Goal: Task Accomplishment & Management: Manage account settings

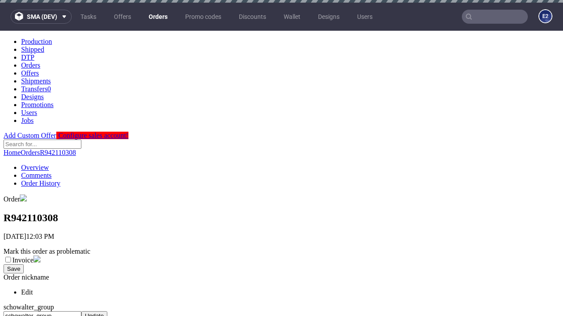
scroll to position [359, 0]
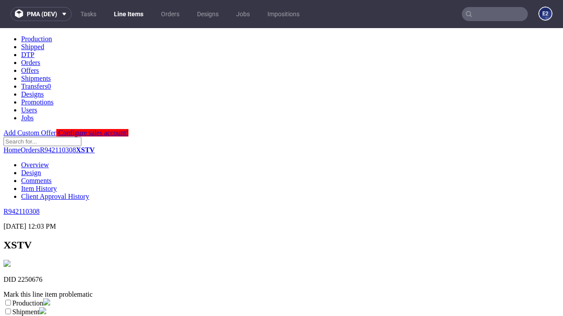
scroll to position [155, 0]
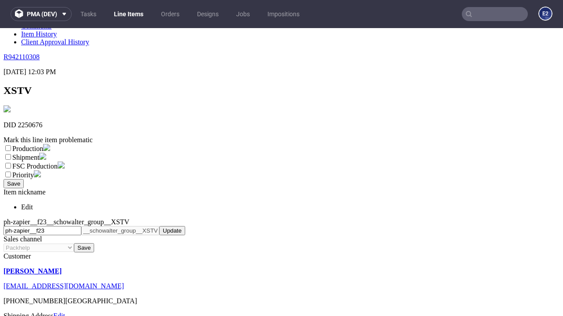
select select "dtp_ca_needed"
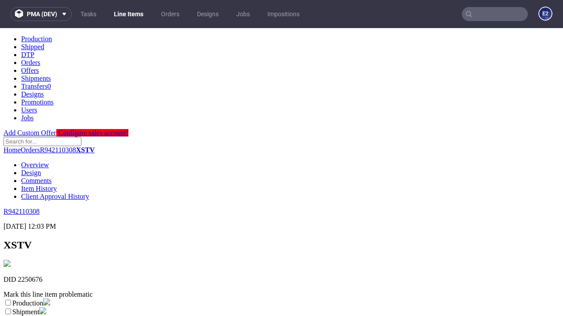
scroll to position [0, 0]
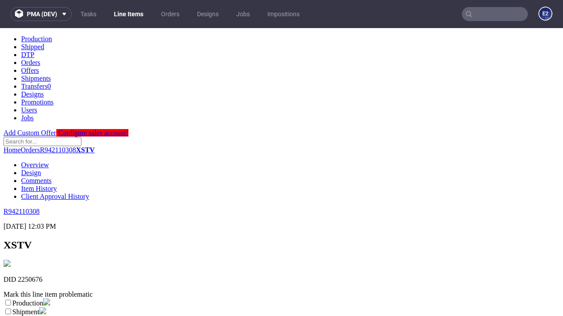
checkbox input "true"
